Goal: Register for event/course

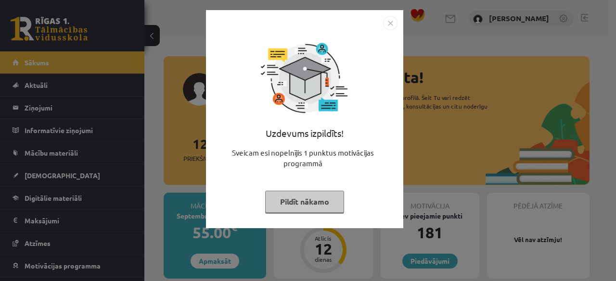
click at [389, 22] on img "Close" at bounding box center [390, 23] width 14 height 14
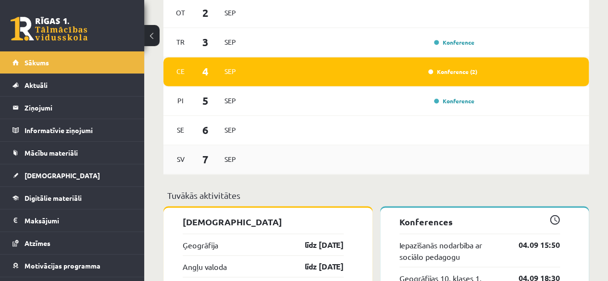
scroll to position [688, 0]
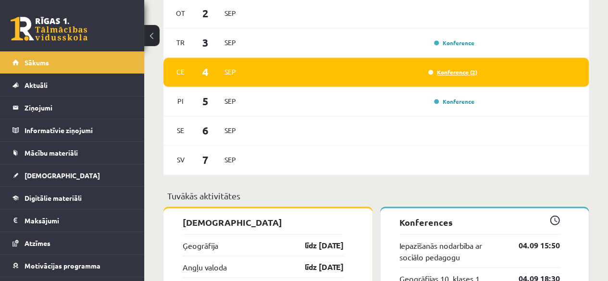
click at [458, 73] on link "Konference (2)" at bounding box center [453, 72] width 49 height 8
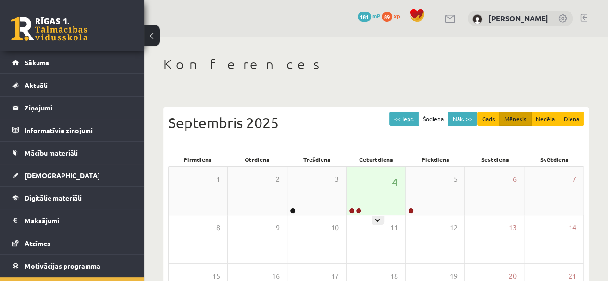
click at [361, 187] on div "4" at bounding box center [376, 191] width 59 height 48
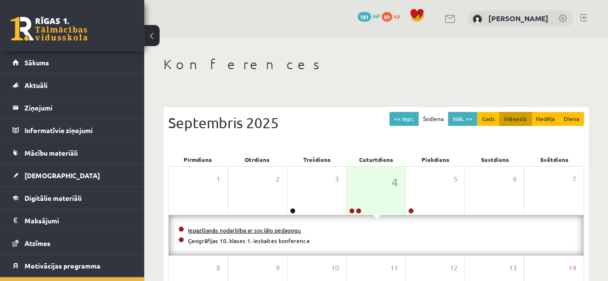
click at [252, 228] on link "Iepazīšanās nodarbība ar sociālo pedagogu" at bounding box center [244, 231] width 113 height 8
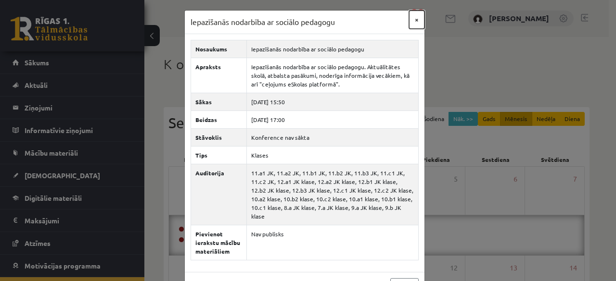
click at [413, 23] on button "×" at bounding box center [416, 20] width 15 height 18
